Goal: Task Accomplishment & Management: Manage account settings

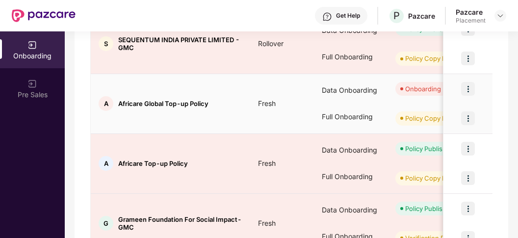
scroll to position [284, 0]
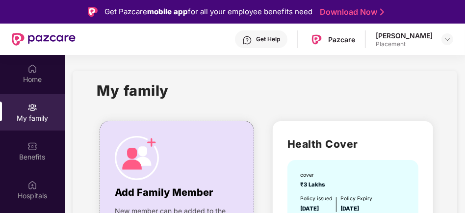
click at [429, 39] on div "[PERSON_NAME]" at bounding box center [404, 35] width 57 height 9
click at [447, 36] on img at bounding box center [447, 39] width 8 height 8
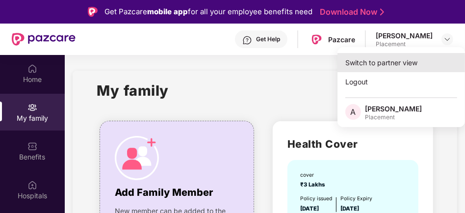
click at [407, 61] on div "Switch to partner view" at bounding box center [401, 62] width 128 height 19
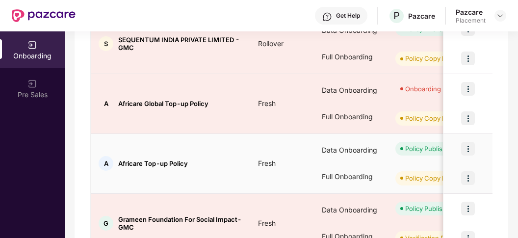
scroll to position [284, 0]
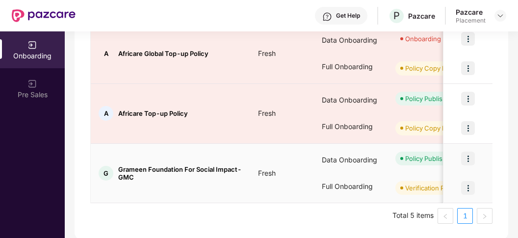
click at [464, 158] on img at bounding box center [468, 159] width 14 height 14
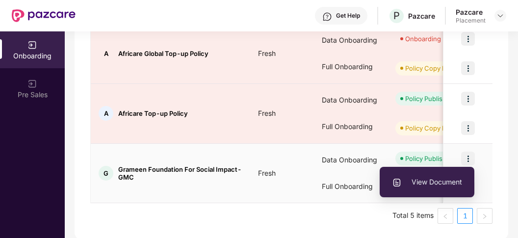
click at [443, 181] on span "View Document" at bounding box center [427, 182] width 70 height 11
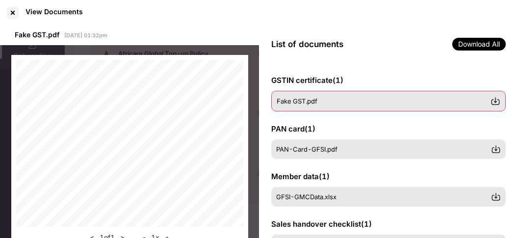
click at [320, 102] on div "Fake GST.pdf" at bounding box center [384, 101] width 214 height 8
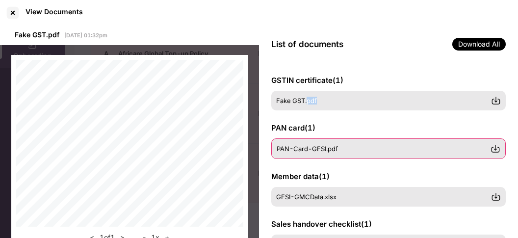
click at [320, 152] on span "PAN-Card-GFSI.pdf" at bounding box center [307, 149] width 61 height 8
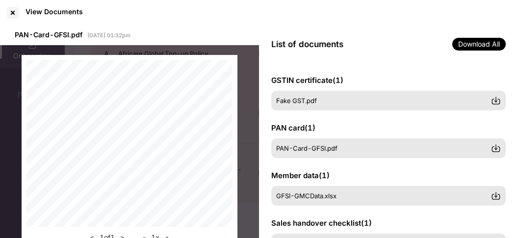
scroll to position [101, 0]
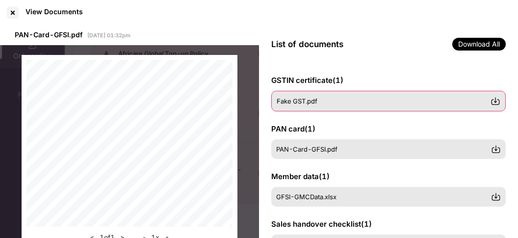
click at [317, 104] on div "Fake GST.pdf" at bounding box center [384, 101] width 214 height 8
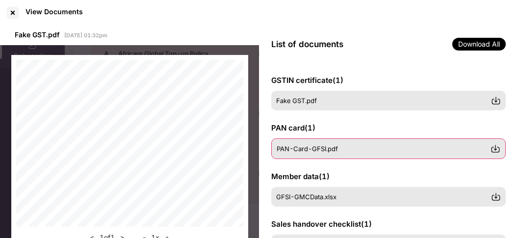
click at [324, 150] on span "PAN-Card-GFSI.pdf" at bounding box center [307, 149] width 61 height 8
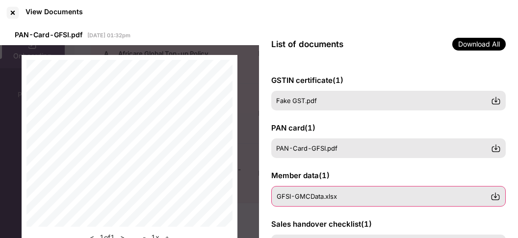
click at [297, 201] on div "GFSI-GMCData.xlsx" at bounding box center [388, 196] width 234 height 21
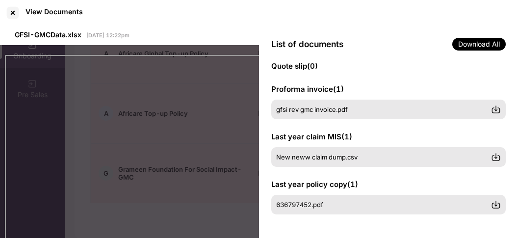
scroll to position [72, 0]
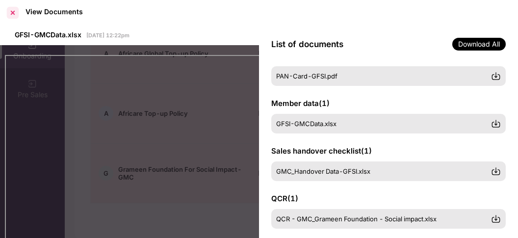
click at [20, 13] on div at bounding box center [13, 13] width 16 height 16
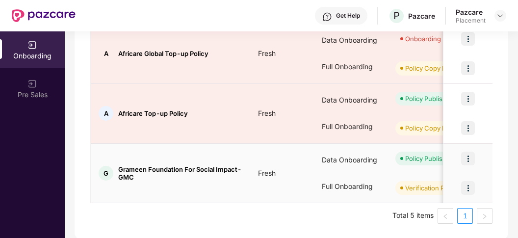
click at [464, 157] on img at bounding box center [468, 159] width 14 height 14
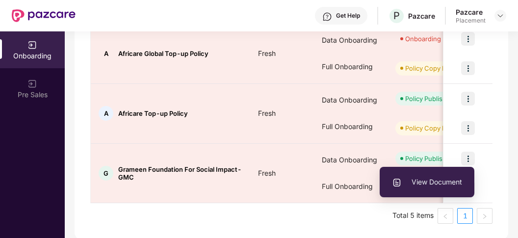
click at [464, 143] on div "Showing results for 5 companies/deals All Deals Assigned to me Download report …" at bounding box center [292, 17] width 434 height 443
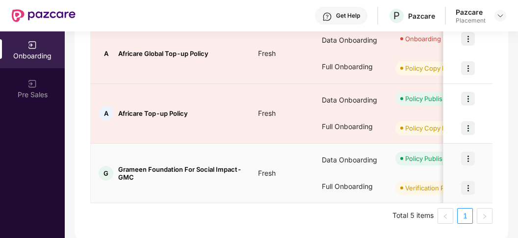
click at [464, 158] on img at bounding box center [468, 159] width 14 height 14
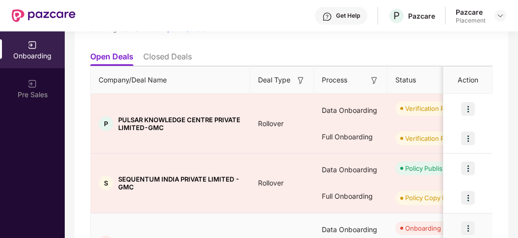
scroll to position [284, 0]
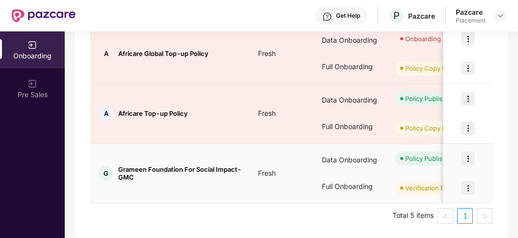
click at [464, 187] on img at bounding box center [468, 188] width 14 height 14
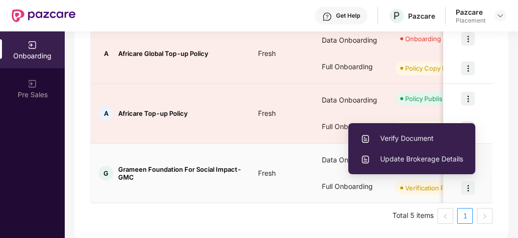
click at [416, 134] on span "Verify Document" at bounding box center [411, 138] width 103 height 11
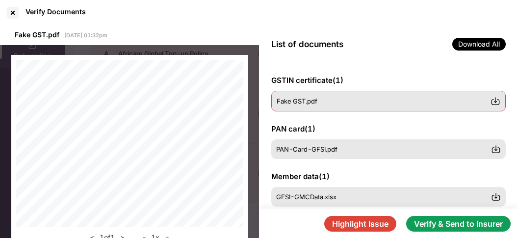
click at [430, 102] on div "Fake GST.pdf" at bounding box center [384, 101] width 214 height 8
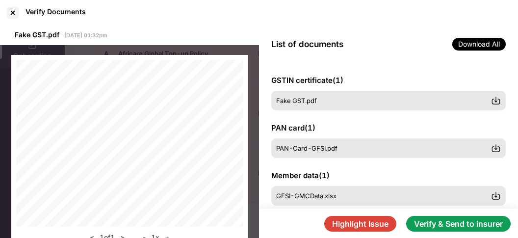
click at [380, 113] on div "GSTIN certificate ( 1 ) Fake GST.pdf PAN card ( 1 ) PAN-Card-GFSI.pdf Member da…" at bounding box center [388, 136] width 259 height 146
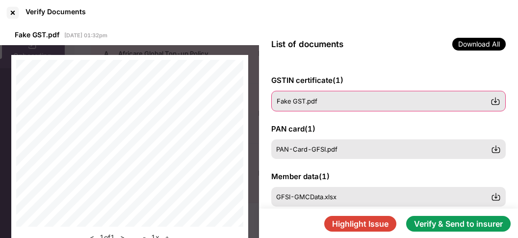
click at [390, 106] on div "Fake GST.pdf" at bounding box center [388, 101] width 234 height 21
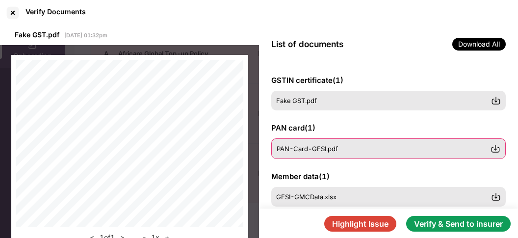
click at [346, 150] on div "PAN-Card-GFSI.pdf" at bounding box center [384, 149] width 214 height 8
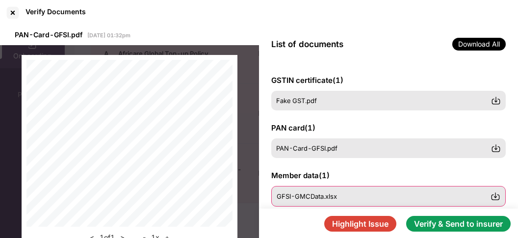
click at [329, 193] on span "GFSI-GMCData.xlsx" at bounding box center [307, 196] width 60 height 8
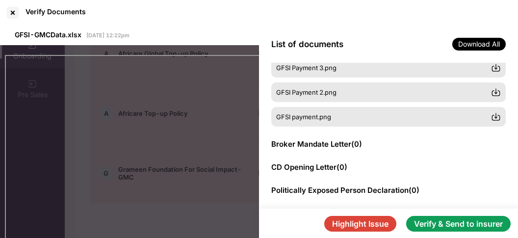
scroll to position [0, 0]
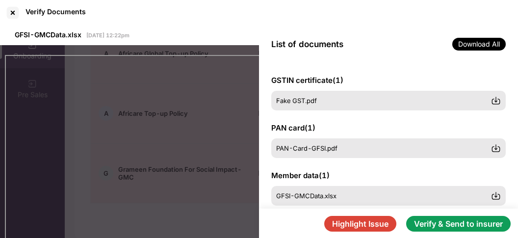
click at [357, 212] on button "Highlight Issue" at bounding box center [360, 224] width 72 height 16
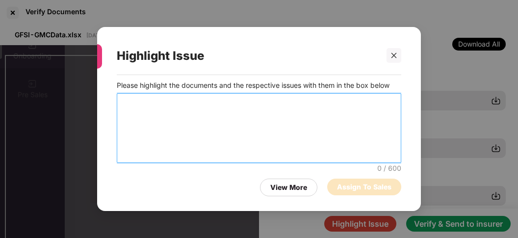
click at [153, 99] on textarea at bounding box center [259, 128] width 284 height 70
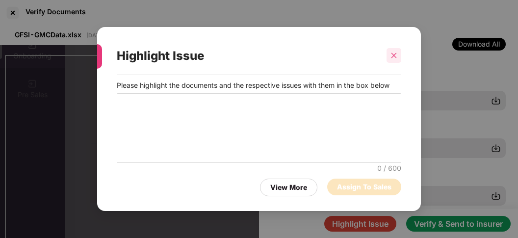
click at [395, 57] on icon "close" at bounding box center [393, 55] width 5 height 5
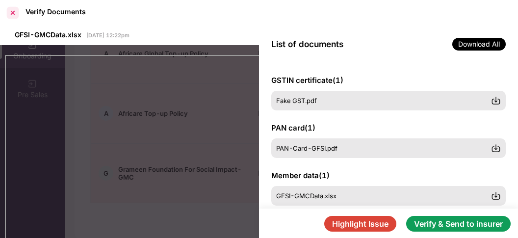
click at [10, 11] on div at bounding box center [13, 13] width 16 height 16
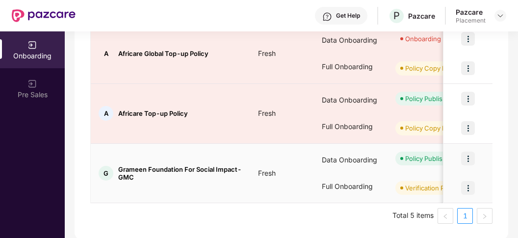
click at [464, 158] on img at bounding box center [468, 159] width 14 height 14
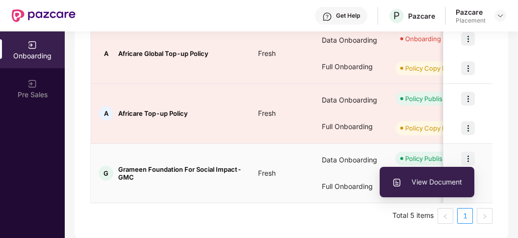
click at [464, 149] on div at bounding box center [467, 158] width 49 height 29
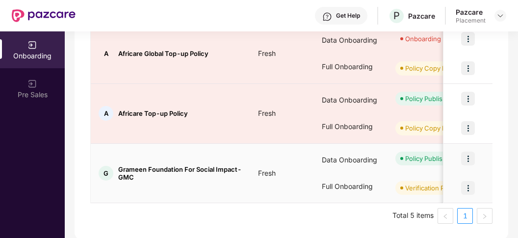
click at [464, 187] on img at bounding box center [468, 188] width 14 height 14
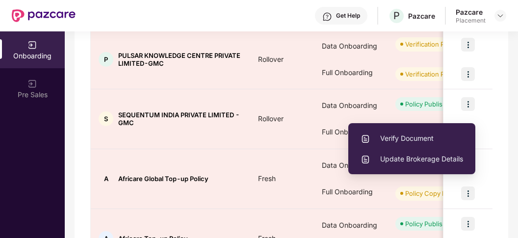
scroll to position [133, 0]
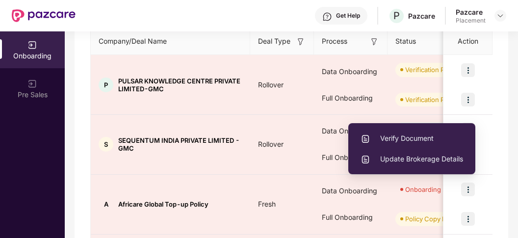
click at [464, 107] on div "Showing results for 5 companies/deals All Deals Assigned to me Download report …" at bounding box center [292, 168] width 434 height 443
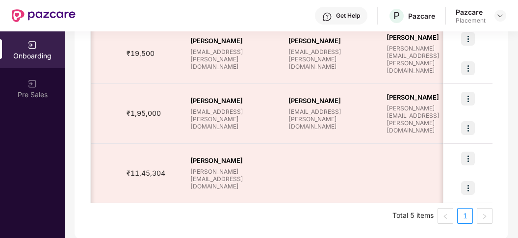
scroll to position [0, 689]
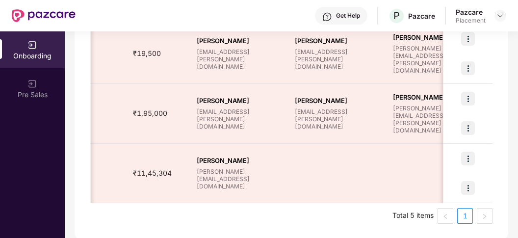
drag, startPoint x: 171, startPoint y: 198, endPoint x: 370, endPoint y: 209, distance: 199.9
click at [370, 209] on div "Company/Deal Name Deal Type Process Status Pendency On Pendency Overall Pendenc…" at bounding box center [291, 50] width 402 height 347
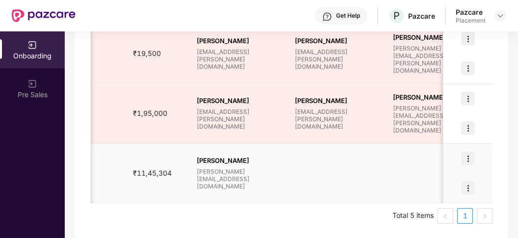
click at [464, 160] on img at bounding box center [468, 159] width 14 height 14
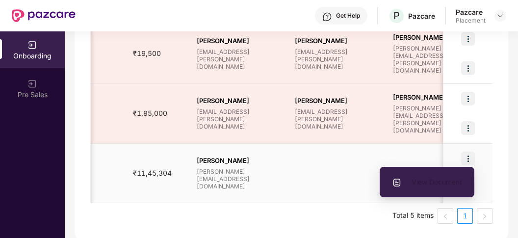
click at [437, 184] on span "View Document" at bounding box center [427, 182] width 70 height 11
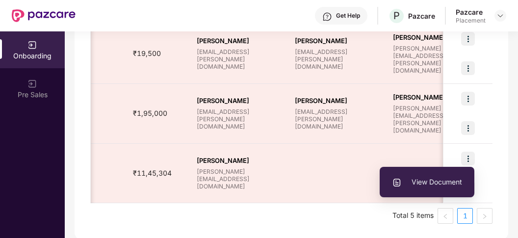
click at [464, 141] on div "Onboarding Showing results for 5 companies/deals All Deals Assigned to me Downl…" at bounding box center [291, 134] width 453 height 206
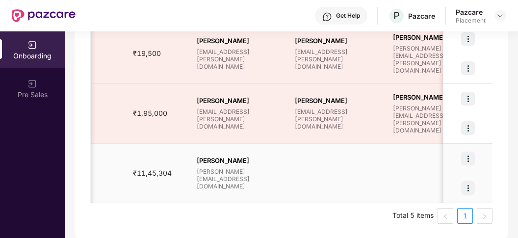
click at [464, 157] on img at bounding box center [468, 159] width 14 height 14
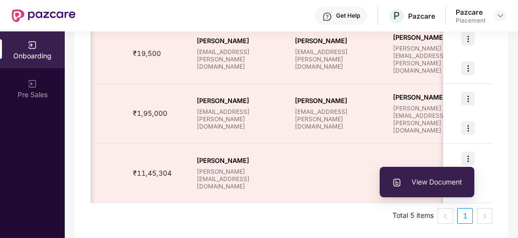
click at [464, 148] on div "Showing results for 5 companies/deals All Deals Assigned to me Download report …" at bounding box center [292, 17] width 434 height 443
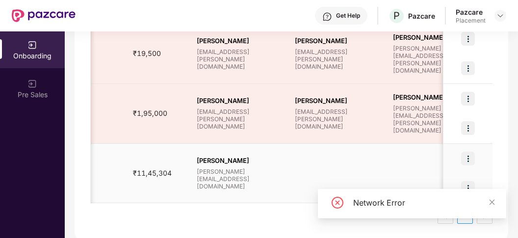
click at [464, 186] on img at bounding box center [468, 188] width 14 height 14
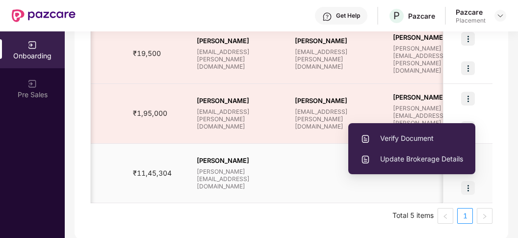
click at [238, 146] on td "[PERSON_NAME] [PERSON_NAME][EMAIL_ADDRESS][DOMAIN_NAME]" at bounding box center [238, 174] width 98 height 60
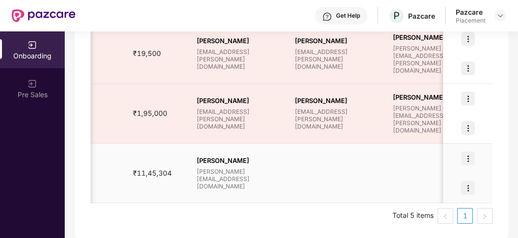
click at [463, 186] on img at bounding box center [468, 188] width 14 height 14
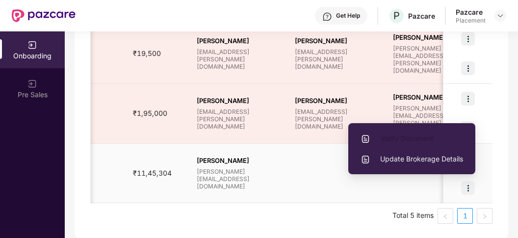
click at [405, 142] on span "Verify Document" at bounding box center [411, 138] width 103 height 11
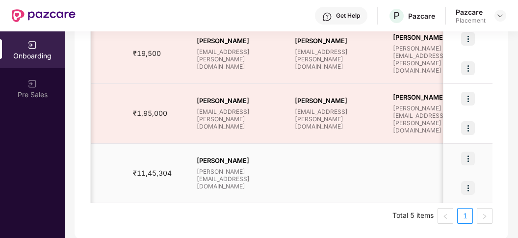
click at [284, 184] on td "[PERSON_NAME] [PERSON_NAME][EMAIL_ADDRESS][DOMAIN_NAME]" at bounding box center [238, 174] width 98 height 60
click at [464, 157] on img at bounding box center [468, 159] width 14 height 14
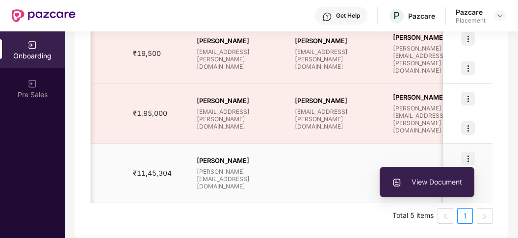
click at [464, 155] on img at bounding box center [468, 159] width 14 height 14
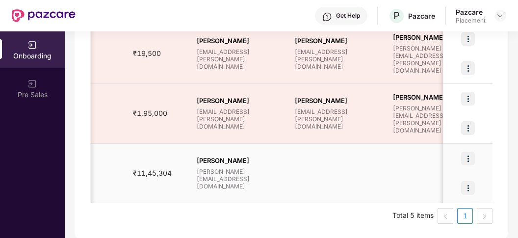
click at [464, 155] on img at bounding box center [468, 159] width 14 height 14
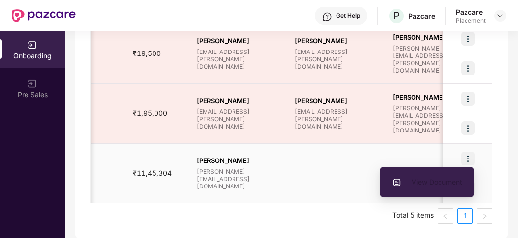
click at [420, 189] on li "View Document" at bounding box center [427, 182] width 95 height 21
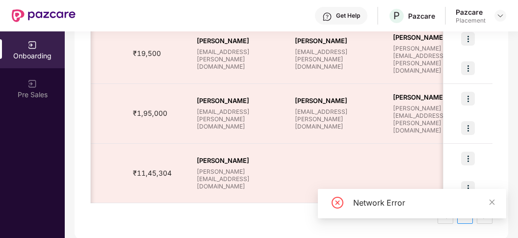
click at [464, 167] on div "Showing results for 5 companies/deals All Deals Assigned to me Download report …" at bounding box center [292, 17] width 434 height 443
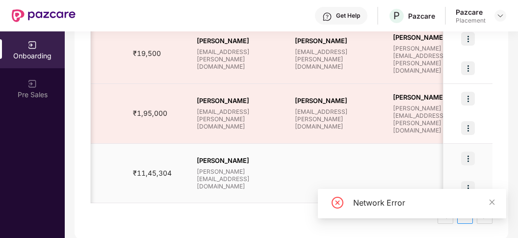
click at [464, 156] on img at bounding box center [468, 159] width 14 height 14
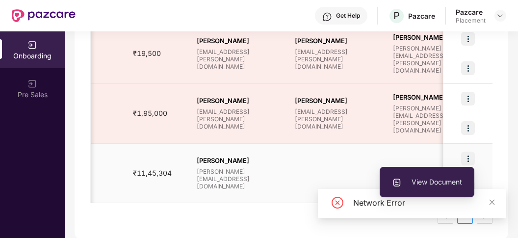
click at [358, 173] on div at bounding box center [336, 172] width 82 height 3
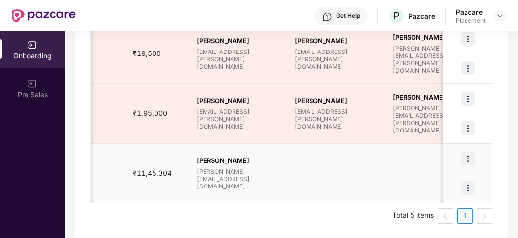
click at [464, 187] on img at bounding box center [468, 188] width 14 height 14
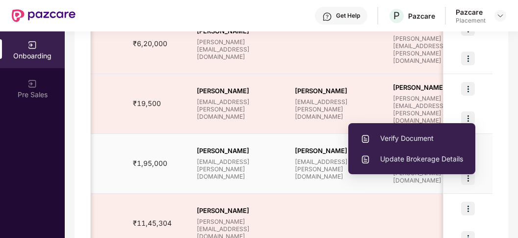
scroll to position [284, 0]
